Goal: Task Accomplishment & Management: Use online tool/utility

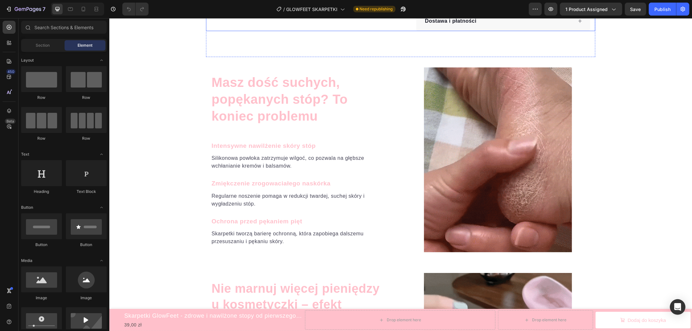
scroll to position [396, 0]
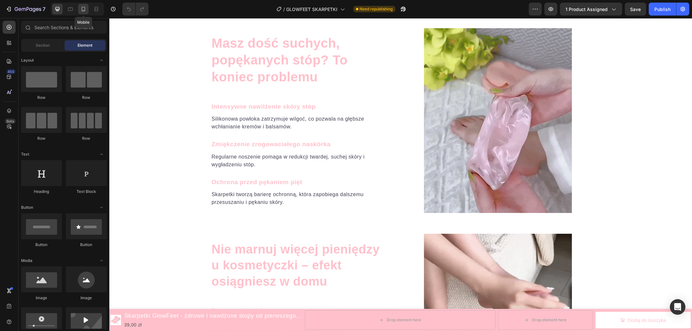
click at [83, 7] on icon at bounding box center [83, 9] width 6 height 6
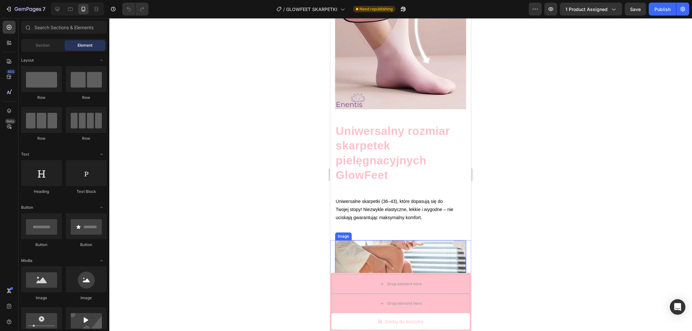
scroll to position [1986, 0]
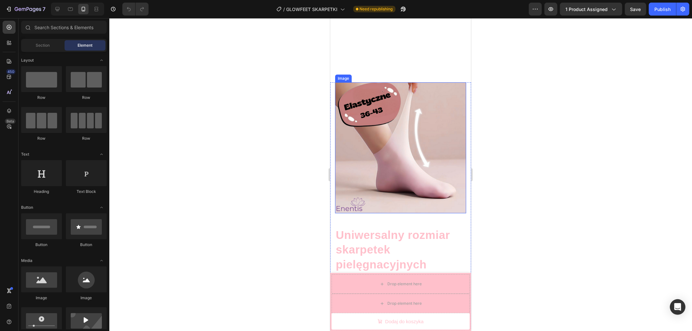
click at [402, 151] on img at bounding box center [400, 147] width 131 height 131
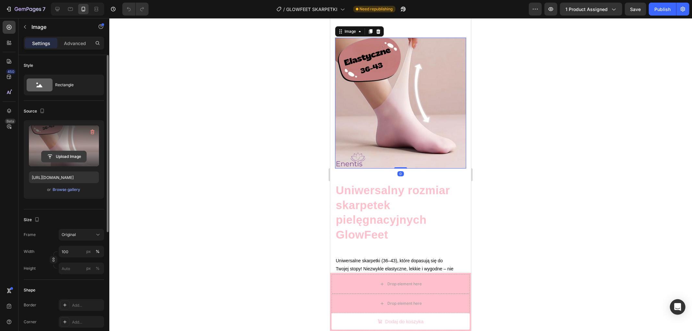
click at [66, 151] on input "file" at bounding box center [63, 156] width 45 height 11
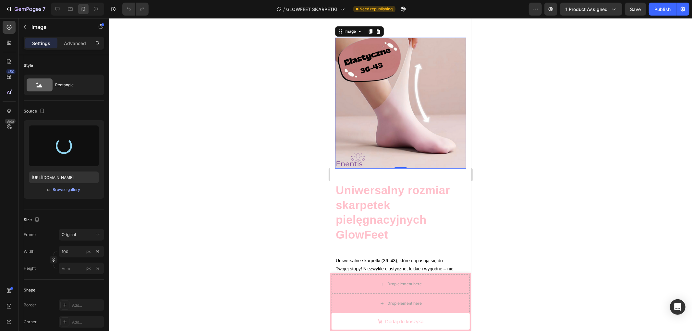
type input "[URL][DOMAIN_NAME]"
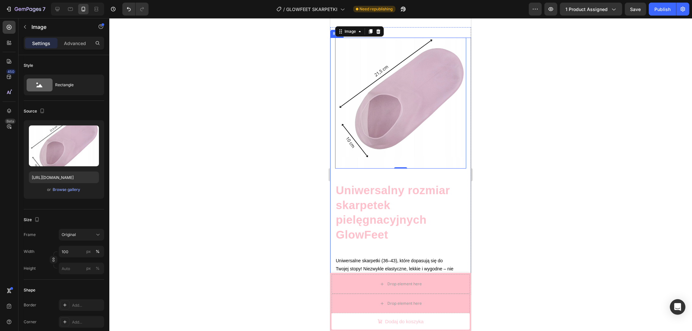
click at [526, 137] on div at bounding box center [400, 174] width 582 height 313
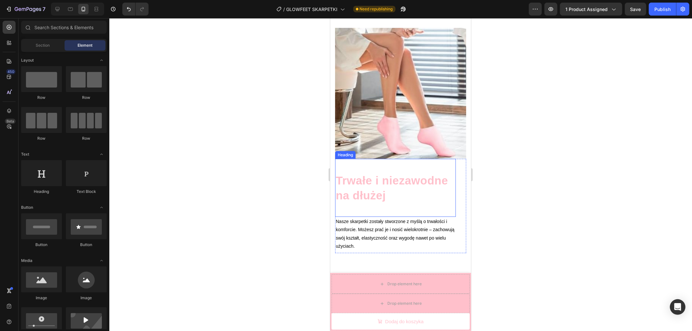
scroll to position [2275, 0]
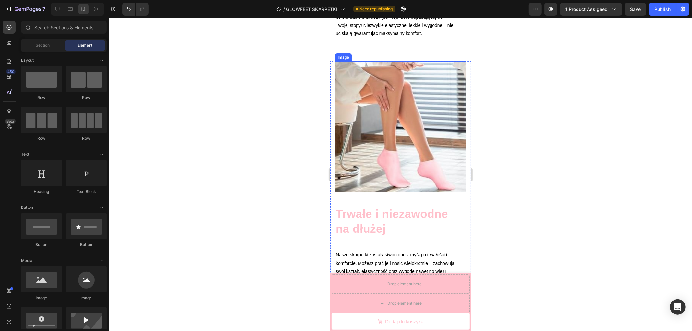
click at [391, 138] on img at bounding box center [400, 126] width 131 height 131
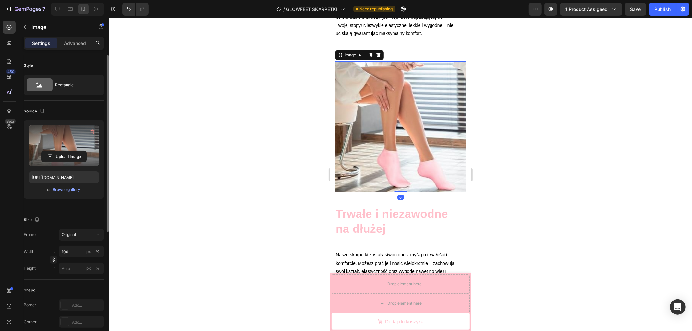
click at [69, 150] on label at bounding box center [64, 145] width 70 height 41
click at [69, 151] on input "file" at bounding box center [63, 156] width 45 height 11
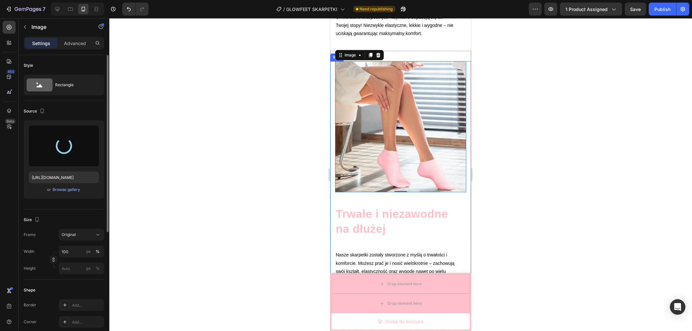
type input "[URL][DOMAIN_NAME]"
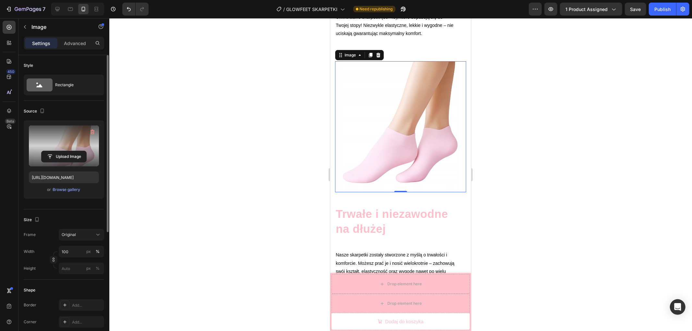
click at [311, 136] on div at bounding box center [400, 174] width 582 height 313
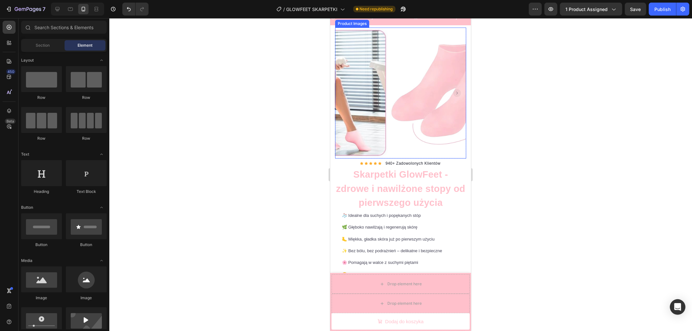
scroll to position [0, 0]
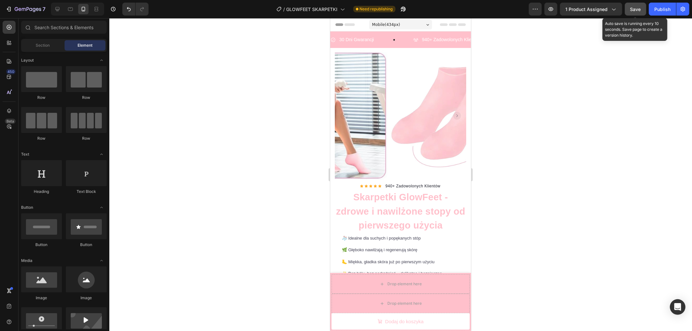
click at [643, 8] on button "Save" at bounding box center [634, 9] width 21 height 13
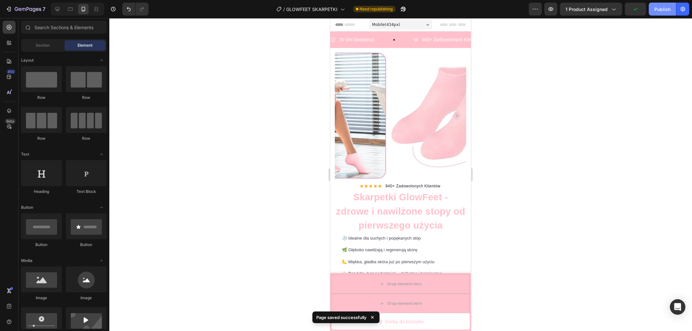
click at [654, 10] on button "Publish" at bounding box center [661, 9] width 27 height 13
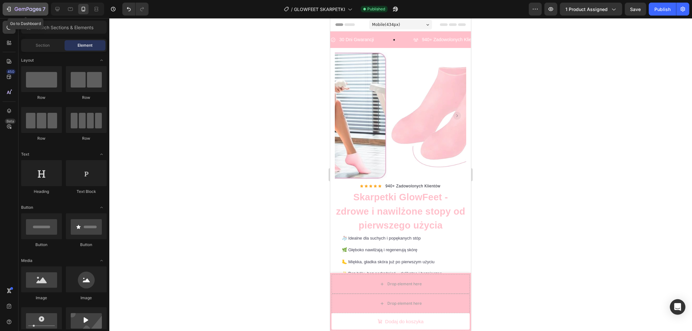
click at [15, 10] on icon "button" at bounding box center [28, 10] width 27 height 6
